Goal: Task Accomplishment & Management: Complete application form

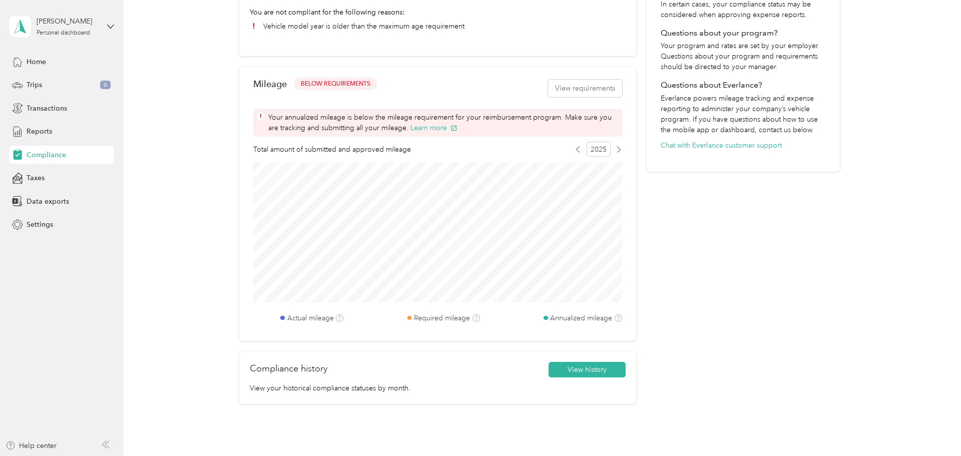
scroll to position [323, 0]
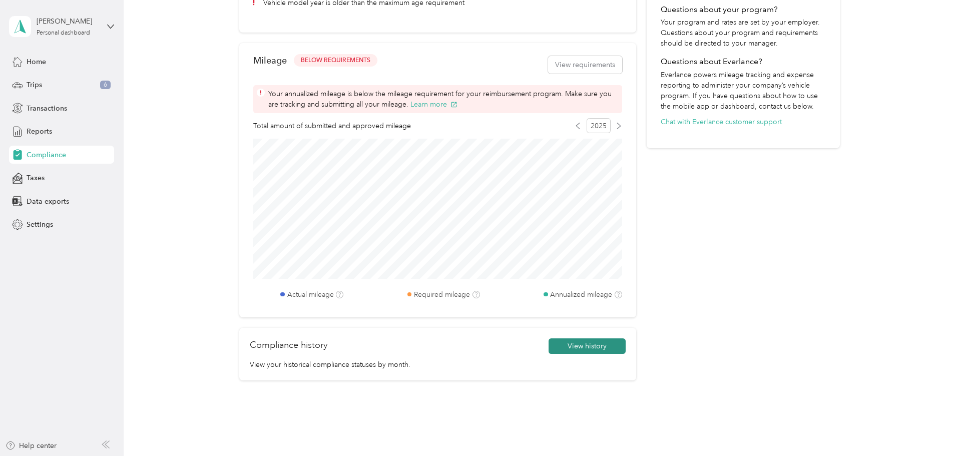
click at [606, 346] on button "View history" at bounding box center [586, 346] width 77 height 16
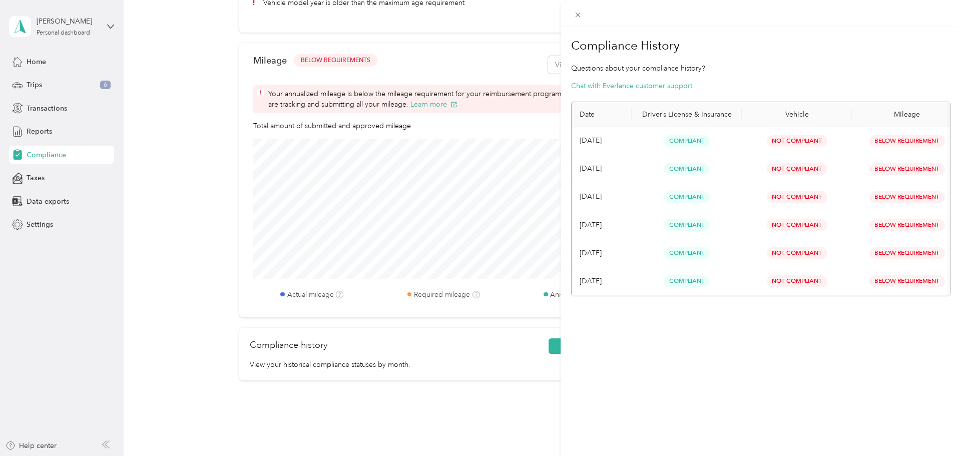
click at [698, 368] on div "Compliance History Questions about your compliance history? Chat with Everlance…" at bounding box center [760, 255] width 400 height 456
click at [573, 13] on span at bounding box center [578, 15] width 14 height 14
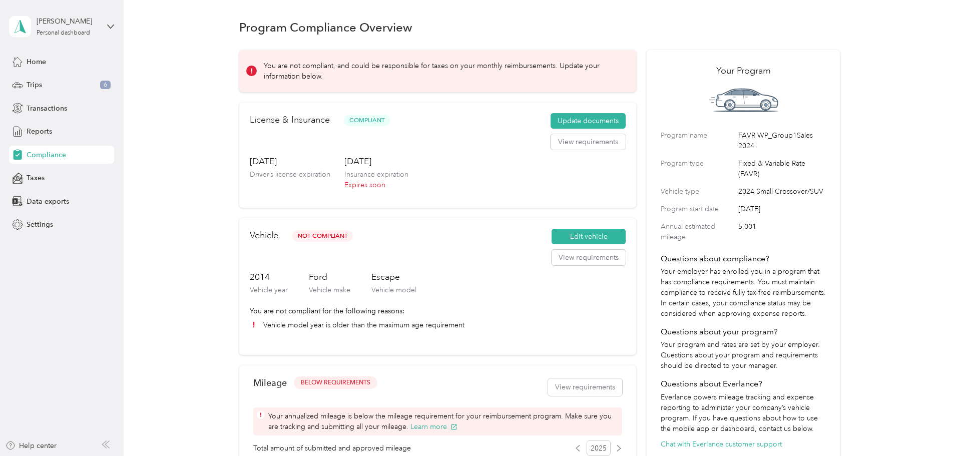
scroll to position [0, 0]
click at [584, 120] on button "Update documents" at bounding box center [587, 122] width 75 height 16
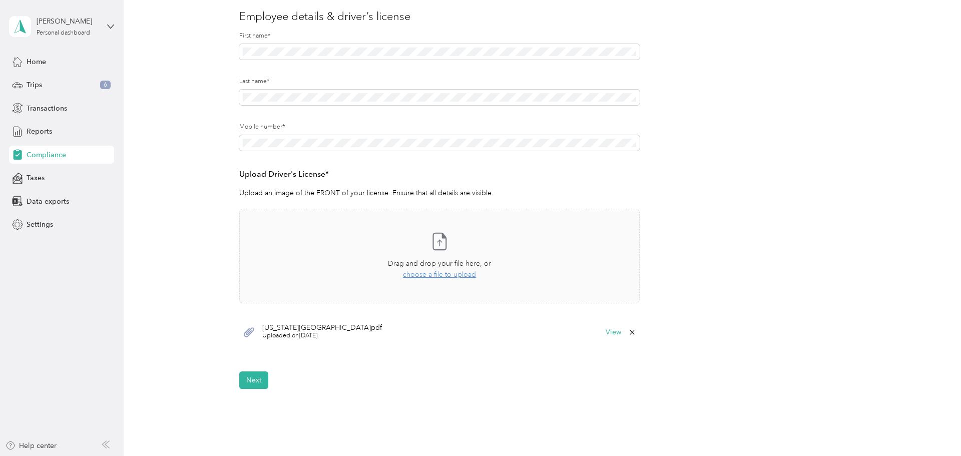
scroll to position [185, 0]
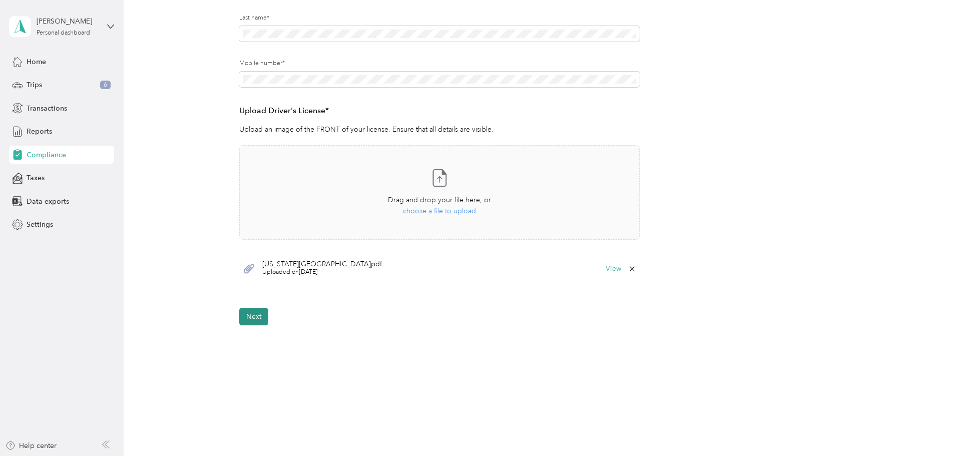
click at [265, 317] on button "Next" at bounding box center [253, 317] width 29 height 18
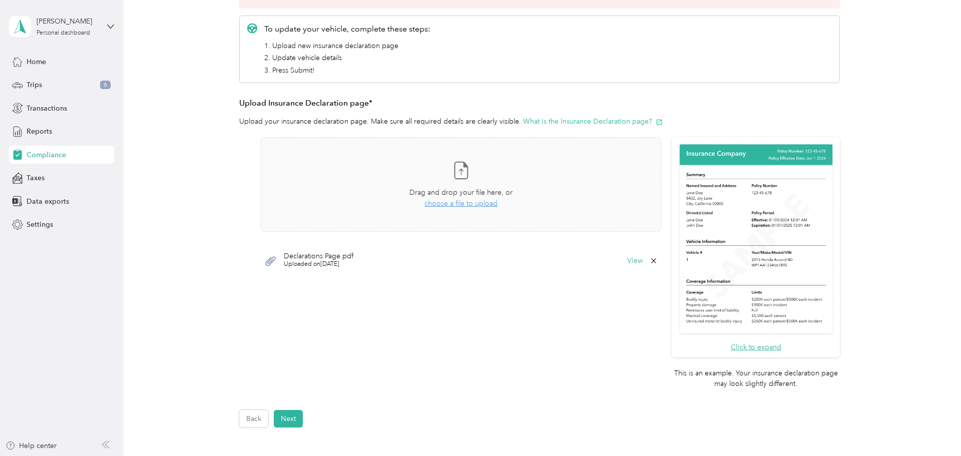
scroll to position [130, 0]
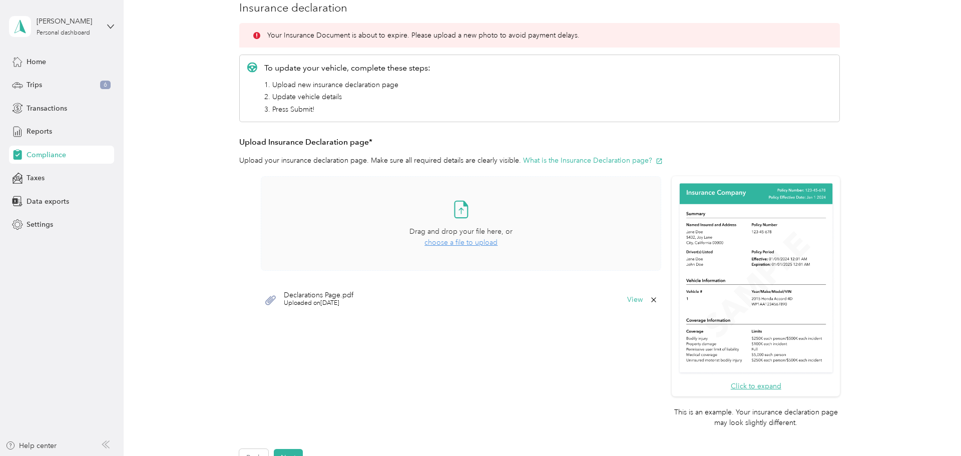
click at [468, 241] on span "choose a file to upload" at bounding box center [460, 242] width 73 height 9
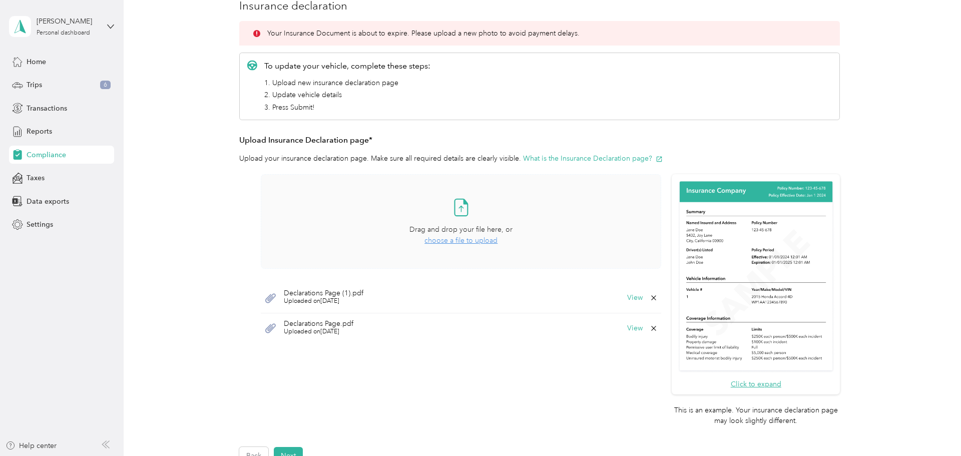
scroll to position [188, 0]
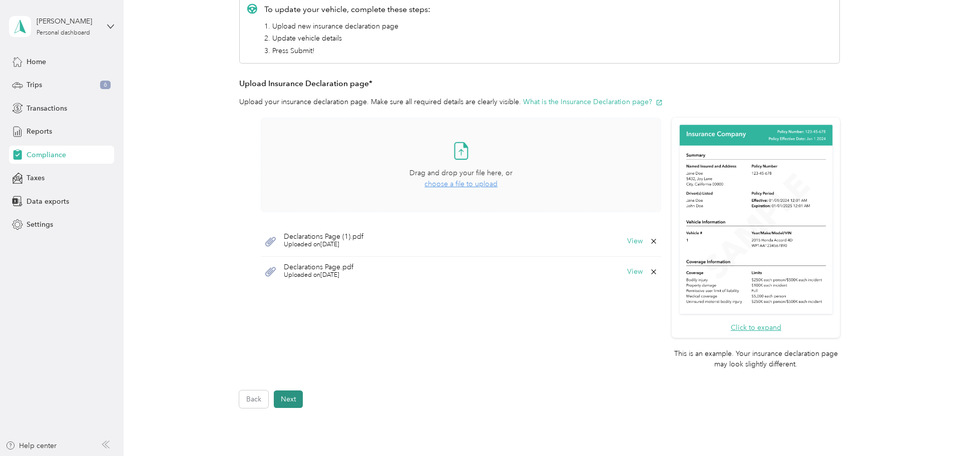
click at [296, 402] on button "Next" at bounding box center [288, 399] width 29 height 18
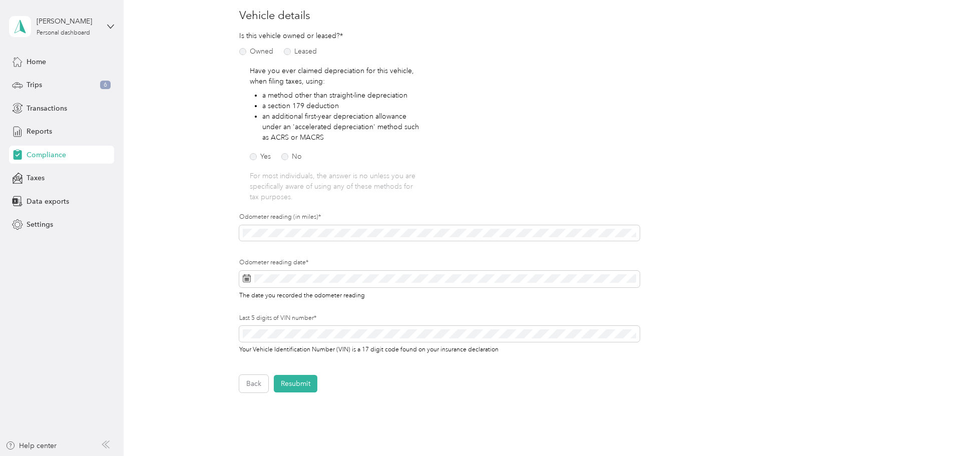
scroll to position [114, 0]
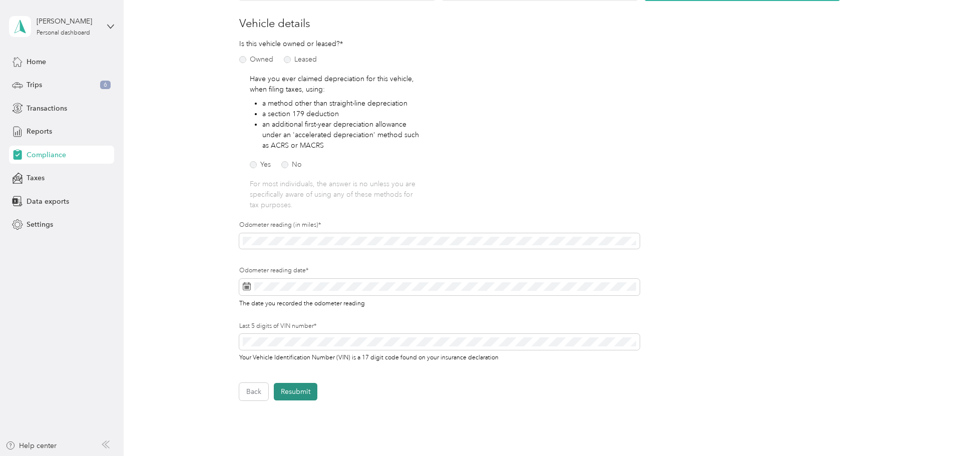
click at [304, 389] on button "Resubmit" at bounding box center [296, 392] width 44 height 18
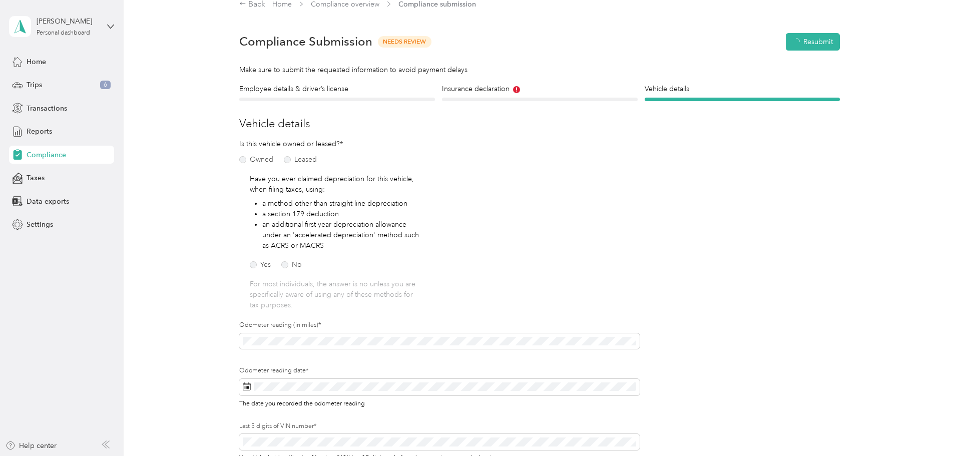
scroll to position [13, 0]
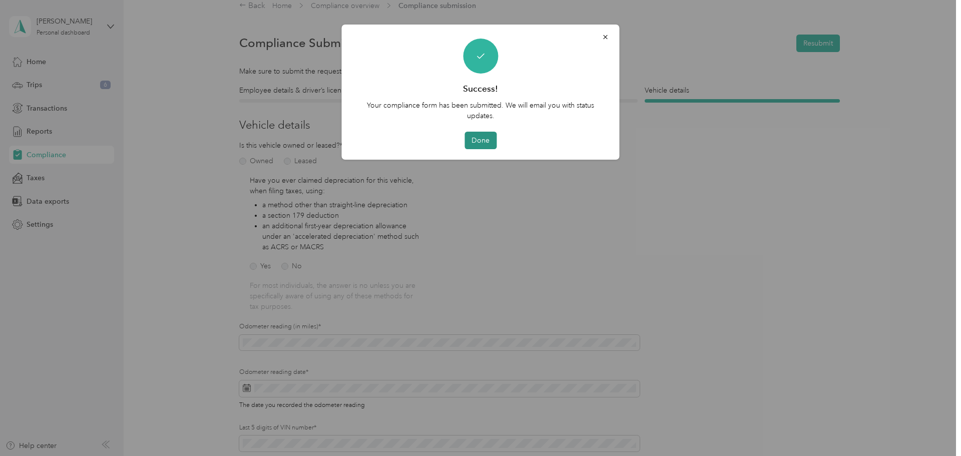
click at [489, 142] on button "Done" at bounding box center [480, 141] width 32 height 18
